Goal: Find specific page/section: Find specific page/section

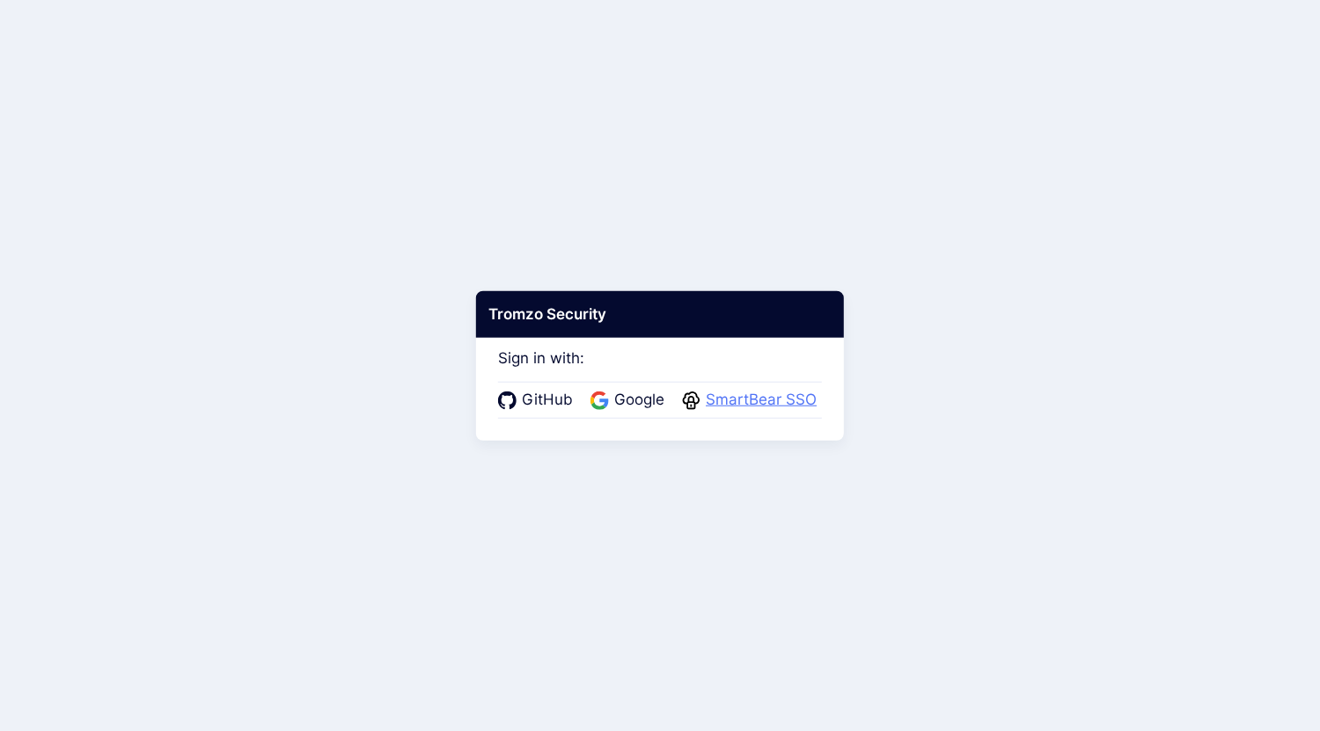
click at [756, 399] on span "SmartBear SSO" at bounding box center [761, 400] width 121 height 23
click at [757, 399] on span "SmartBear SSO" at bounding box center [761, 400] width 121 height 23
